Goal: Task Accomplishment & Management: Complete application form

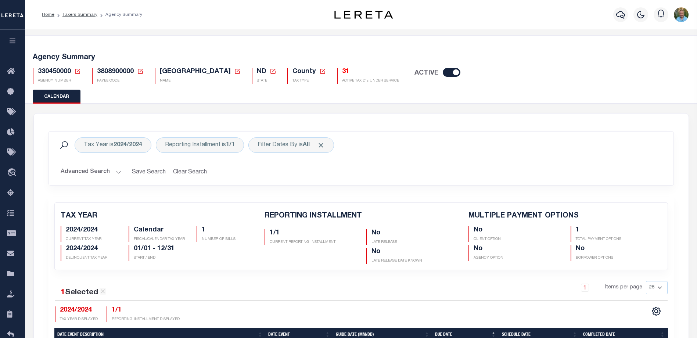
click at [9, 40] on icon "button" at bounding box center [12, 40] width 8 height 7
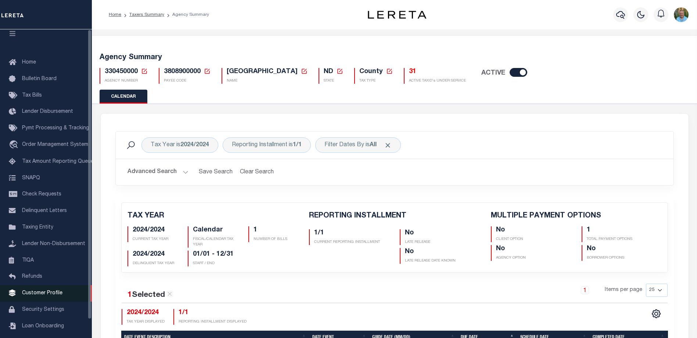
scroll to position [20, 0]
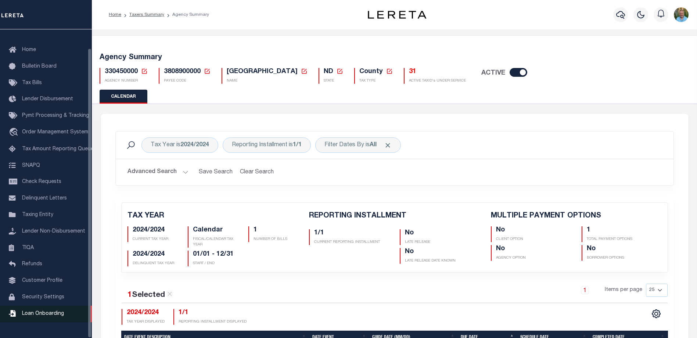
click at [38, 316] on span "Loan Onboarding" at bounding box center [43, 313] width 42 height 5
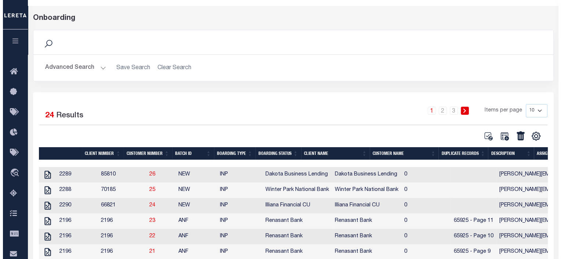
scroll to position [37, 0]
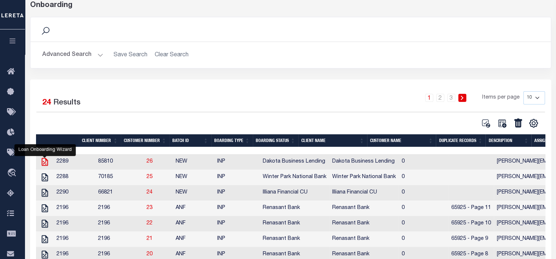
click at [42, 162] on icon "" at bounding box center [44, 162] width 6 height 8
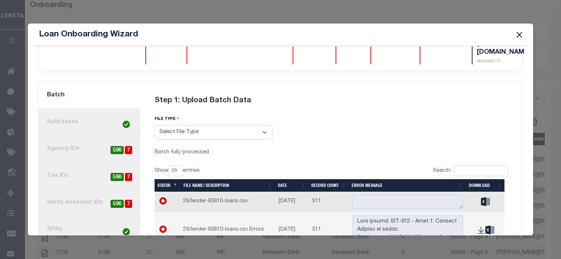
scroll to position [73, 0]
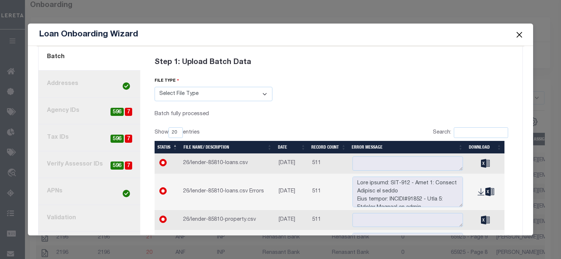
click at [522, 37] on button "Close" at bounding box center [519, 35] width 10 height 10
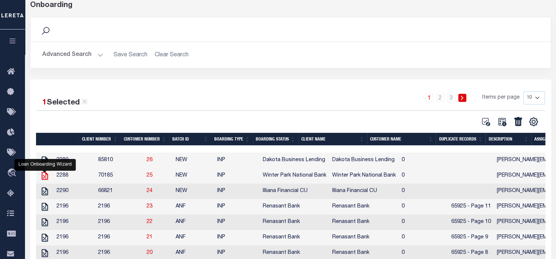
click at [47, 176] on icon "" at bounding box center [44, 175] width 6 height 8
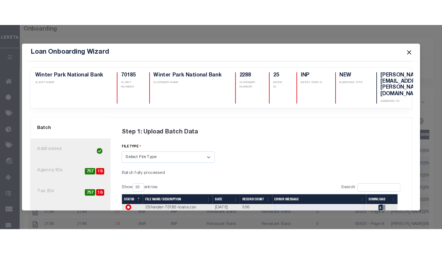
scroll to position [0, 0]
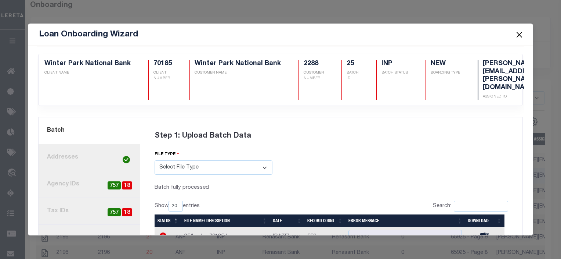
click at [519, 36] on button "Close" at bounding box center [519, 35] width 10 height 10
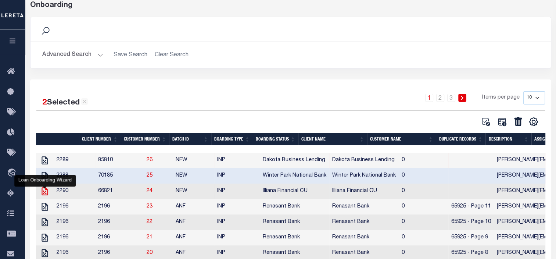
click at [45, 192] on icon "" at bounding box center [45, 191] width 10 height 10
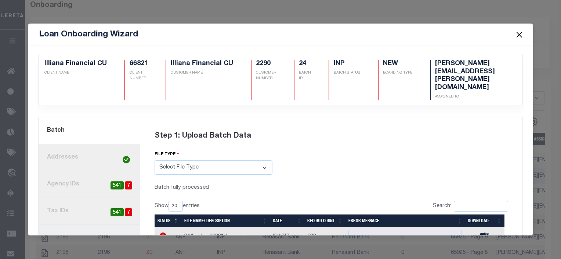
click at [519, 35] on button "Close" at bounding box center [519, 35] width 10 height 10
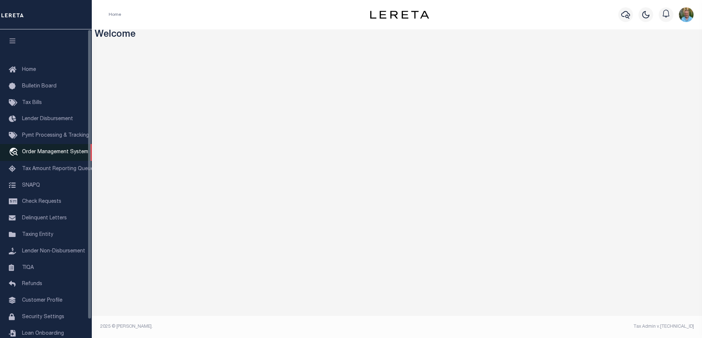
click at [32, 154] on span "Order Management System" at bounding box center [55, 151] width 66 height 5
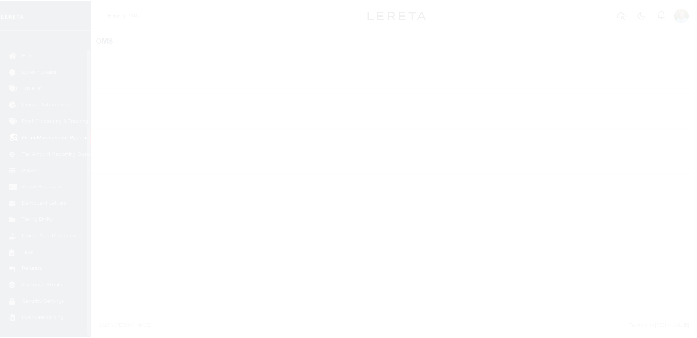
scroll to position [20, 0]
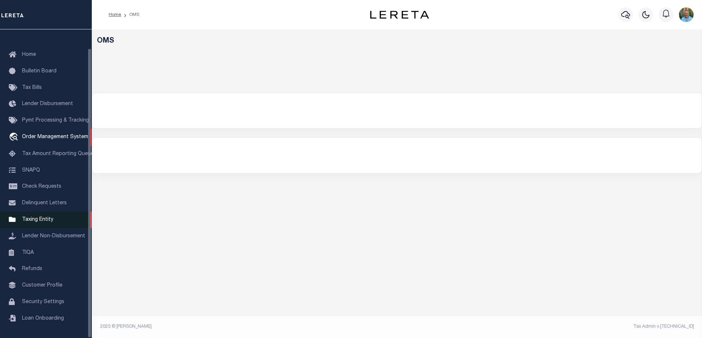
select select "Dakota Business Lending"
select select
select select "200"
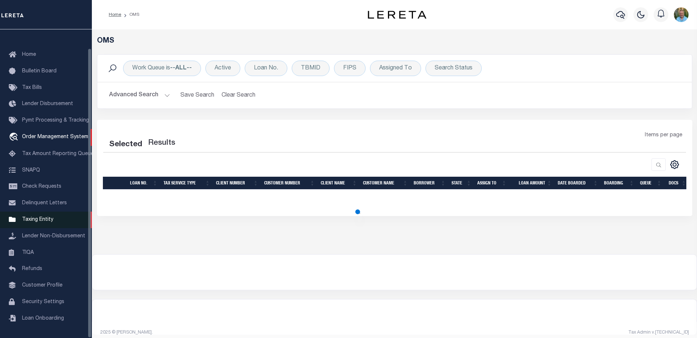
select select "200"
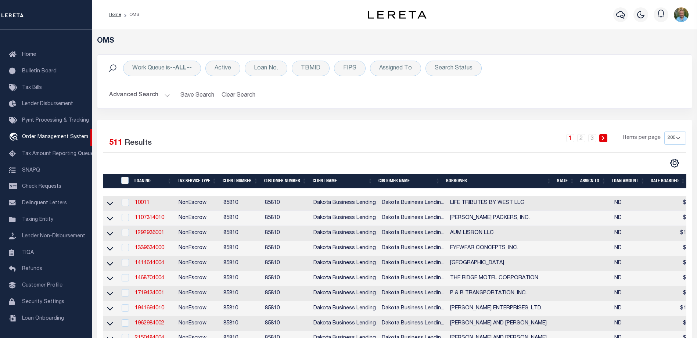
click at [138, 93] on button "Advanced Search" at bounding box center [139, 95] width 61 height 14
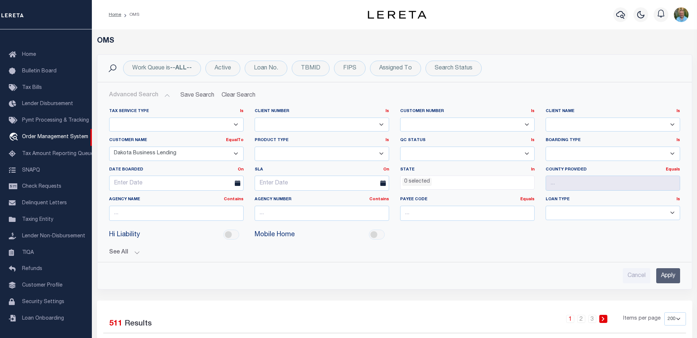
click at [208, 155] on select "Accumatch - Refunds ACM CGS IV-B-B LN LLC ACM CGS IV-B-B RE LLC ACM Florida LN …" at bounding box center [176, 154] width 134 height 14
click at [205, 155] on select "Accumatch - Refunds ACM CGS IV-B-B LN LLC ACM CGS IV-B-B RE LLC ACM Florida LN …" at bounding box center [176, 154] width 134 height 14
click at [667, 275] on input "Apply" at bounding box center [668, 275] width 24 height 15
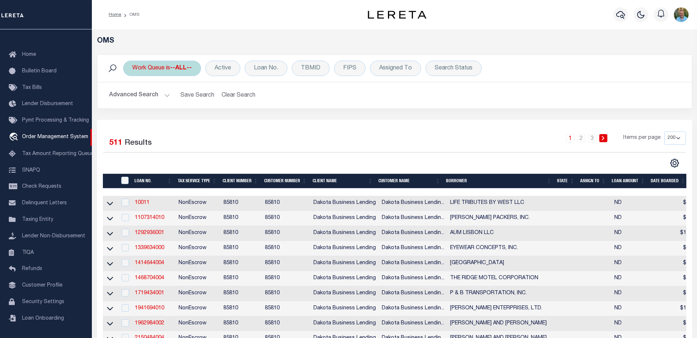
click at [181, 73] on div "Work Queue is --ALL--" at bounding box center [162, 68] width 78 height 15
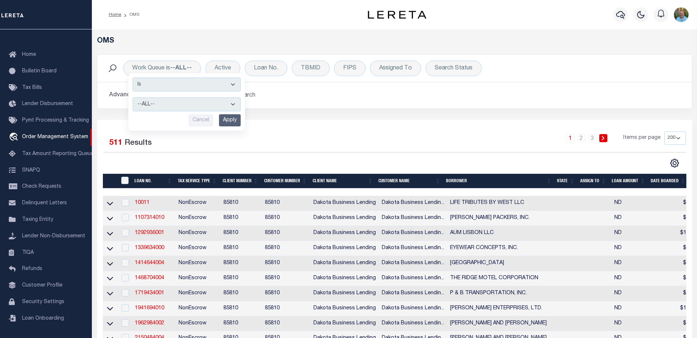
click at [112, 97] on button "Advanced Search" at bounding box center [139, 95] width 61 height 14
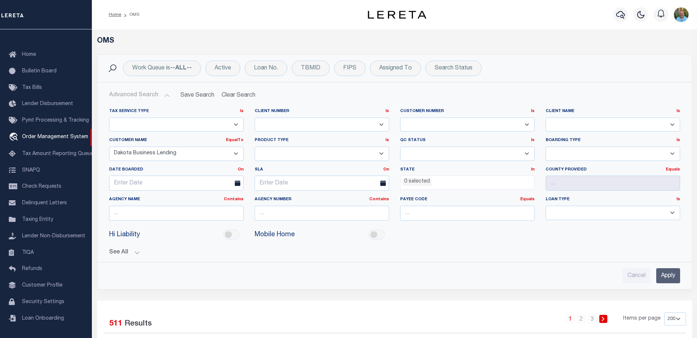
click at [203, 155] on select "Accumatch - Refunds ACM CGS IV-B-B LN LLC ACM CGS IV-B-B RE LLC ACM Florida LN …" at bounding box center [176, 154] width 134 height 14
click at [109, 147] on select "Accumatch - Refunds ACM CGS IV-B-B LN LLC ACM CGS IV-B-B RE LLC ACM Florida LN …" at bounding box center [176, 154] width 134 height 14
click at [671, 279] on input "Apply" at bounding box center [668, 275] width 24 height 15
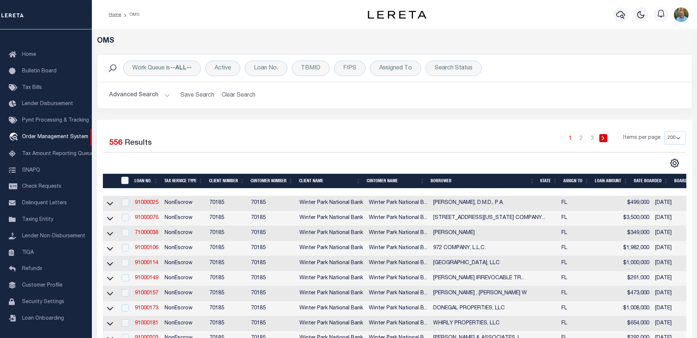
click at [144, 91] on button "Advanced Search" at bounding box center [139, 95] width 61 height 14
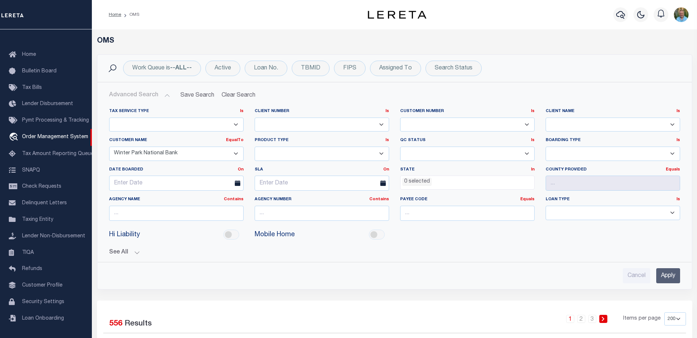
click at [197, 149] on select "Accumatch - Refunds ACM CGS IV-B-B LN LLC ACM CGS IV-B-B RE LLC ACM Florida LN …" at bounding box center [176, 154] width 134 height 14
select select "Illiana Financial CU"
click at [109, 147] on select "Accumatch - Refunds ACM CGS IV-B-B LN LLC ACM CGS IV-B-B RE LLC ACM Florida LN …" at bounding box center [176, 154] width 134 height 14
click at [665, 274] on input "Apply" at bounding box center [668, 275] width 24 height 15
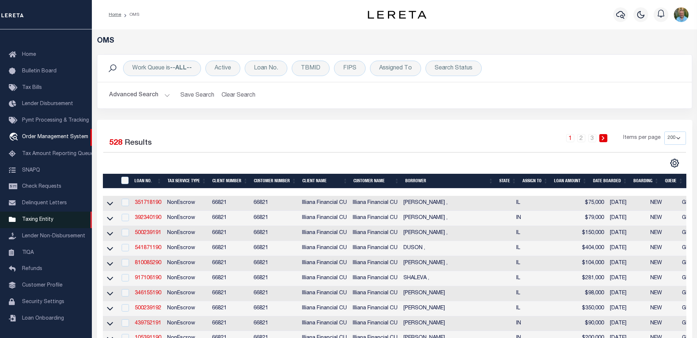
click at [37, 217] on span "Taxing Entity" at bounding box center [37, 219] width 31 height 5
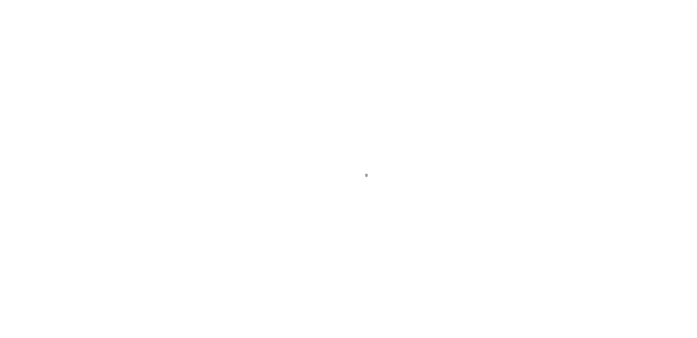
scroll to position [20, 0]
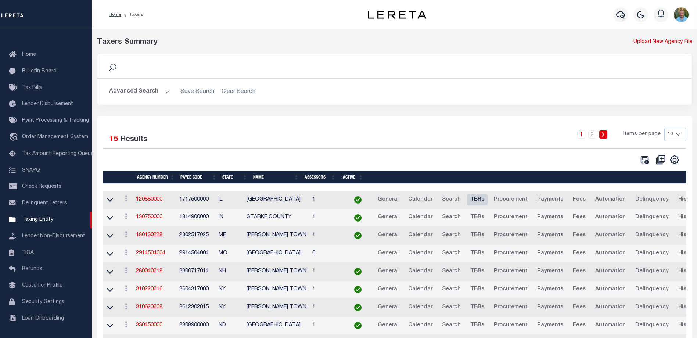
click at [467, 201] on link "TBRs" at bounding box center [477, 200] width 21 height 12
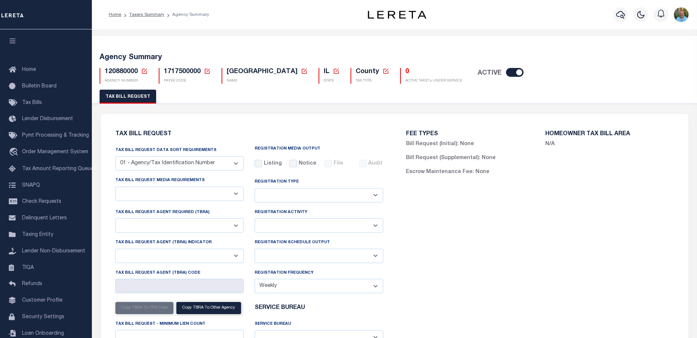
select select "27"
checkbox input "false"
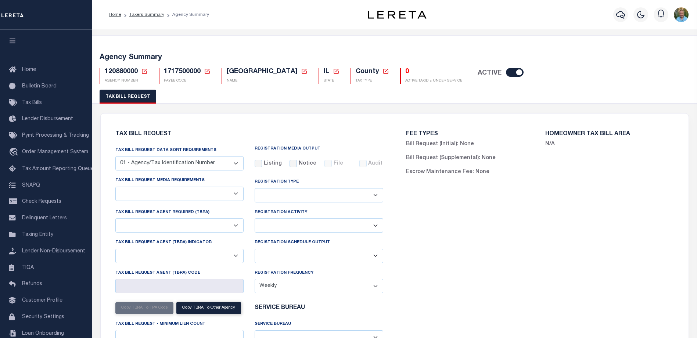
select select "22"
select select "false"
select select
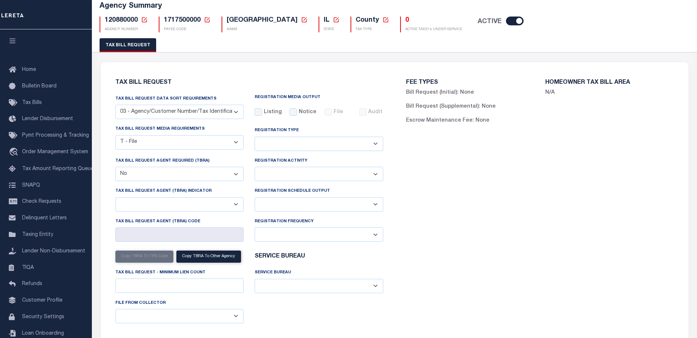
scroll to position [73, 0]
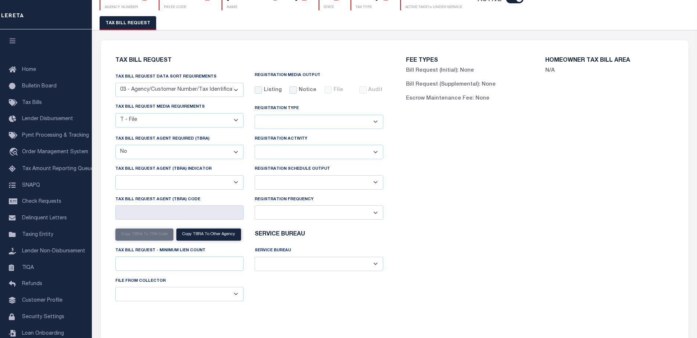
click at [217, 293] on select "B - Agency provides Full file at 1st Inst, only Open file at subsequent install…" at bounding box center [179, 294] width 129 height 14
click at [290, 304] on div "Tax Bill Request Data Sort Requirements 01 - Agency/Tax Identification Number 0…" at bounding box center [249, 190] width 279 height 234
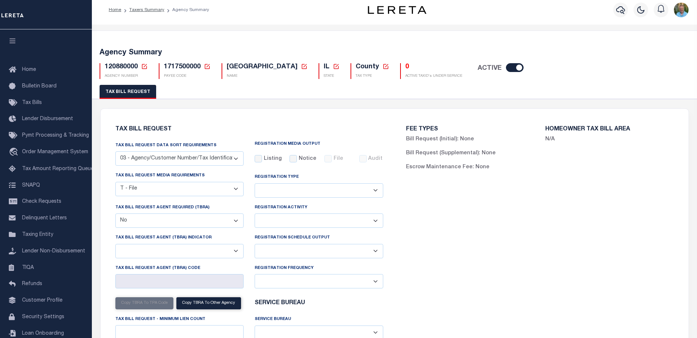
scroll to position [0, 0]
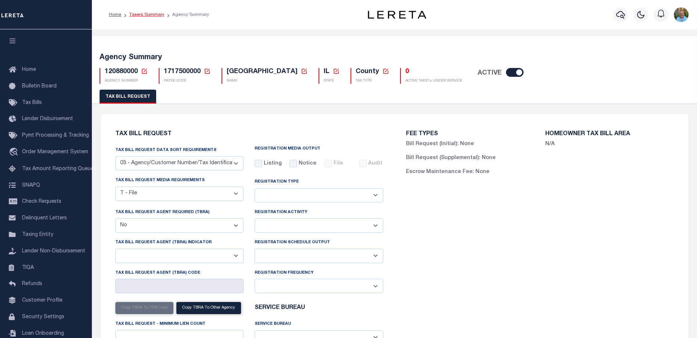
click at [145, 12] on link "Taxers Summary" at bounding box center [146, 14] width 35 height 4
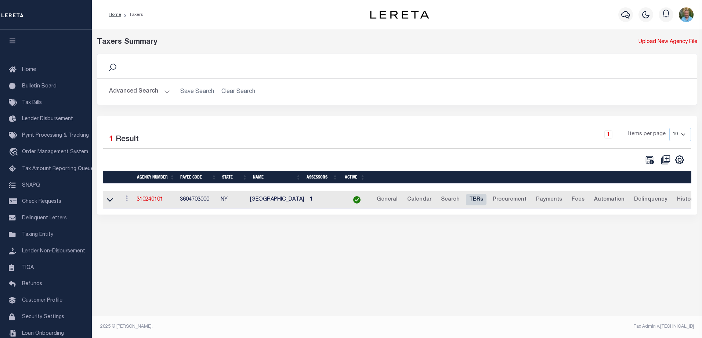
click at [470, 200] on link "TBRs" at bounding box center [476, 200] width 21 height 12
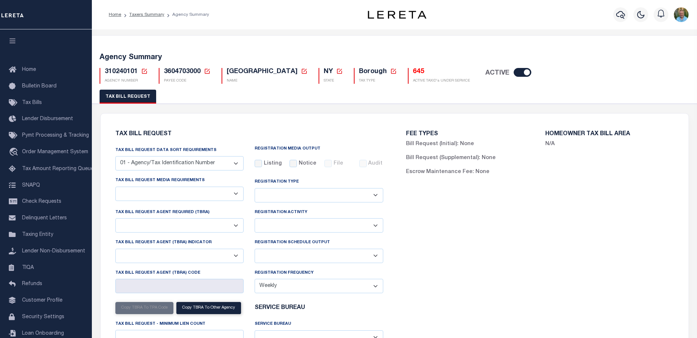
select select "22"
select select "false"
select select "15"
select select "1"
select select
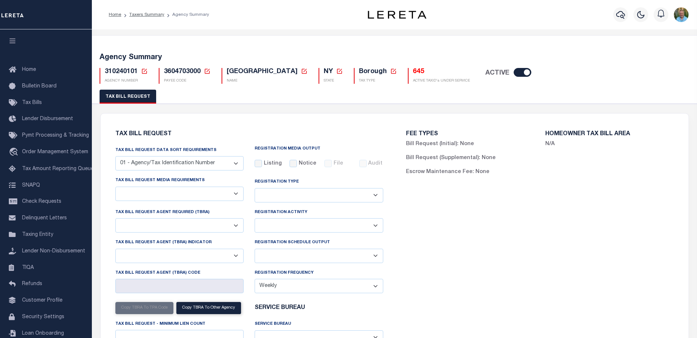
select select "2"
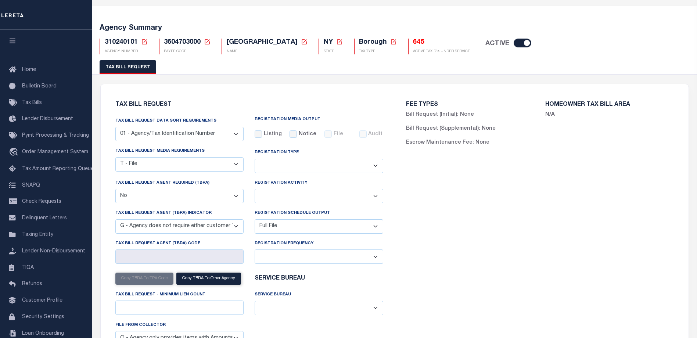
scroll to position [147, 0]
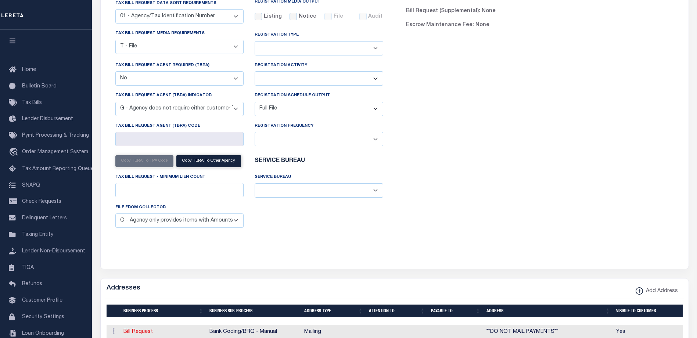
click at [219, 225] on select "B - Agency provides Full file at 1st Inst, only Open file at subsequent install…" at bounding box center [179, 220] width 129 height 14
click at [308, 223] on div "Tax Bill Request Data Sort Requirements 01 - Agency/Tax Identification Number 0…" at bounding box center [249, 116] width 279 height 234
click at [223, 225] on select "B - Agency provides Full file at 1st Inst, only Open file at subsequent install…" at bounding box center [179, 220] width 129 height 14
click at [236, 225] on select "B - Agency provides Full file at 1st Inst, only Open file at subsequent install…" at bounding box center [179, 220] width 129 height 14
